Goal: Check status

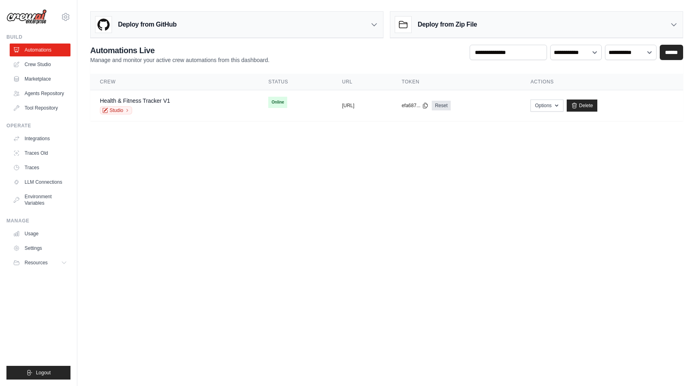
click at [179, 89] on th "Crew" at bounding box center [174, 82] width 168 height 17
click at [177, 106] on div "Health & Fitness Tracker V1 Studio" at bounding box center [174, 106] width 149 height 18
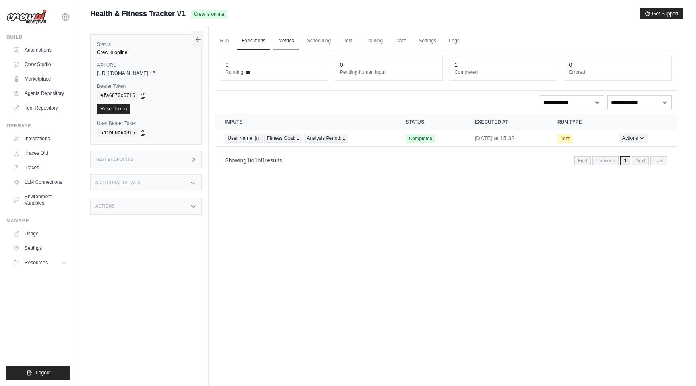
click at [281, 41] on link "Metrics" at bounding box center [286, 41] width 25 height 17
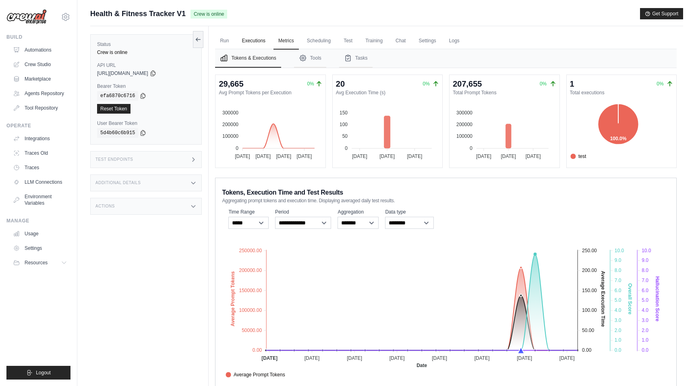
click at [252, 43] on link "Executions" at bounding box center [253, 41] width 33 height 17
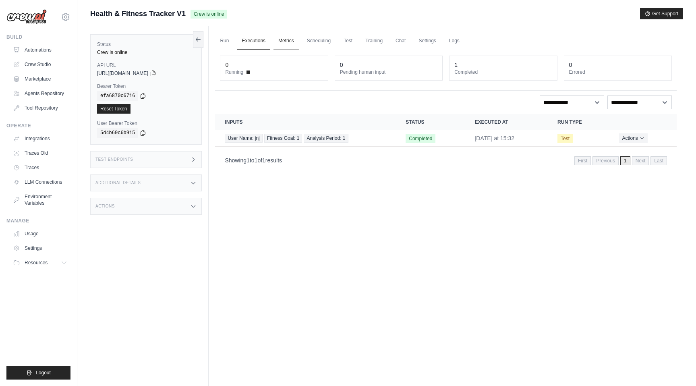
click at [282, 41] on link "Metrics" at bounding box center [286, 41] width 25 height 17
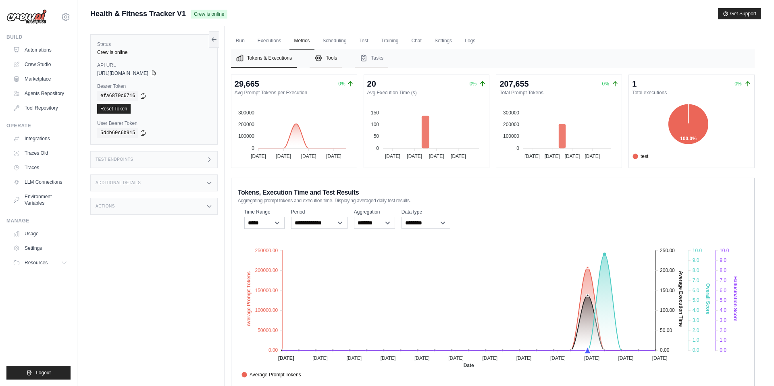
click at [329, 57] on button "Tools" at bounding box center [326, 58] width 32 height 19
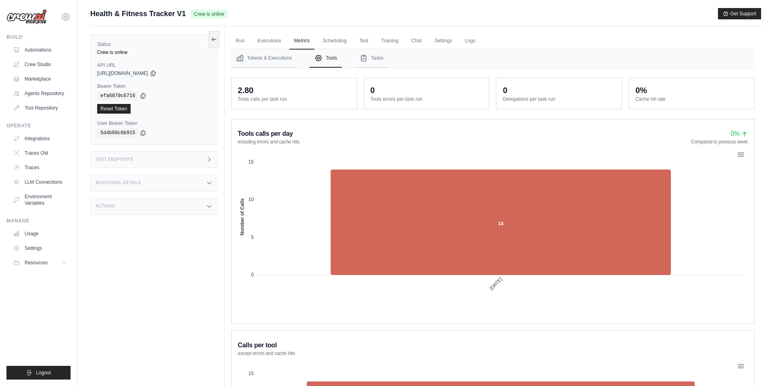
click at [305, 88] on div "2.80" at bounding box center [294, 90] width 112 height 11
click at [366, 62] on button "Tasks" at bounding box center [371, 58] width 33 height 19
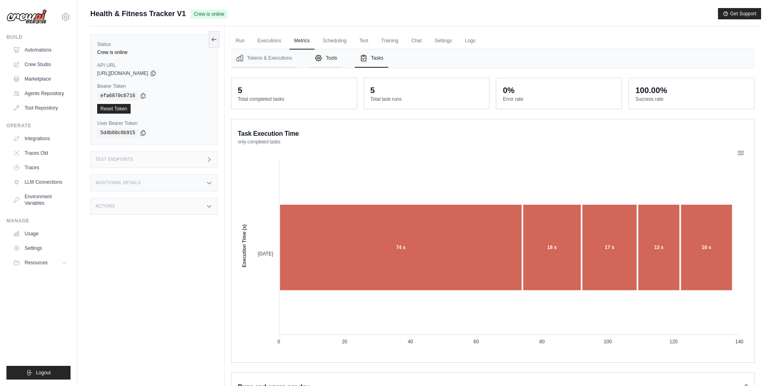
click at [323, 55] on button "Tools" at bounding box center [326, 58] width 32 height 19
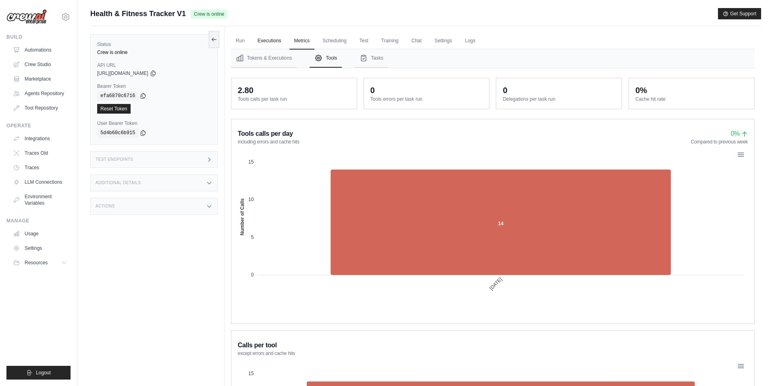
click at [268, 38] on link "Executions" at bounding box center [269, 41] width 33 height 17
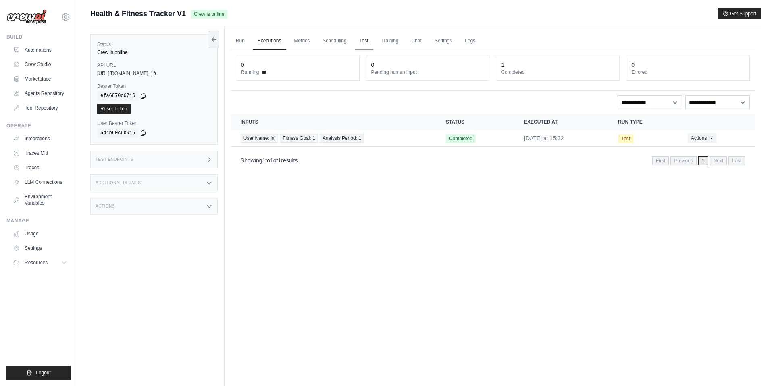
click at [368, 42] on link "Test" at bounding box center [364, 41] width 19 height 17
